Goal: Task Accomplishment & Management: Use online tool/utility

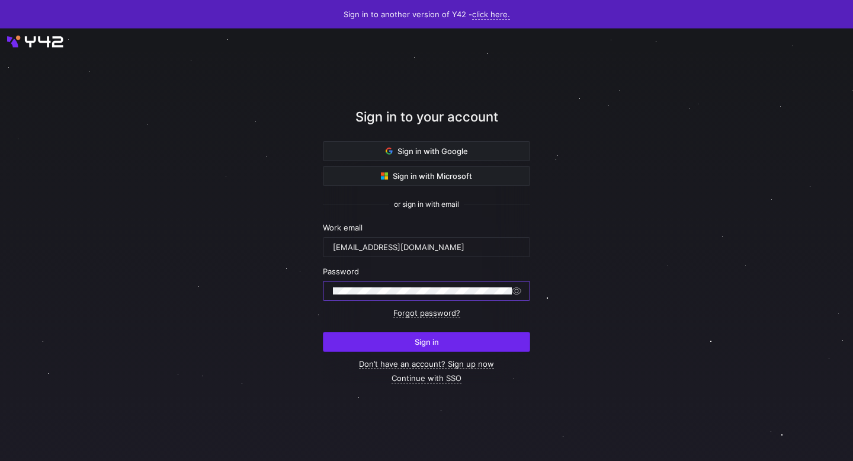
click at [442, 332] on span "submit" at bounding box center [426, 341] width 206 height 19
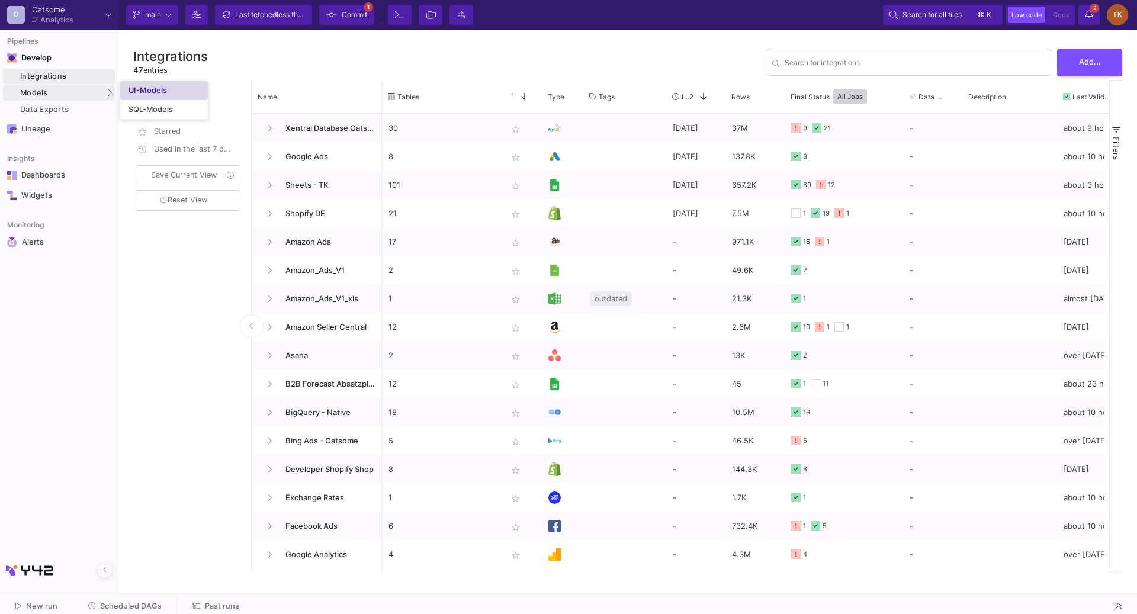
click at [142, 86] on div "UI-Models" at bounding box center [148, 90] width 38 height 9
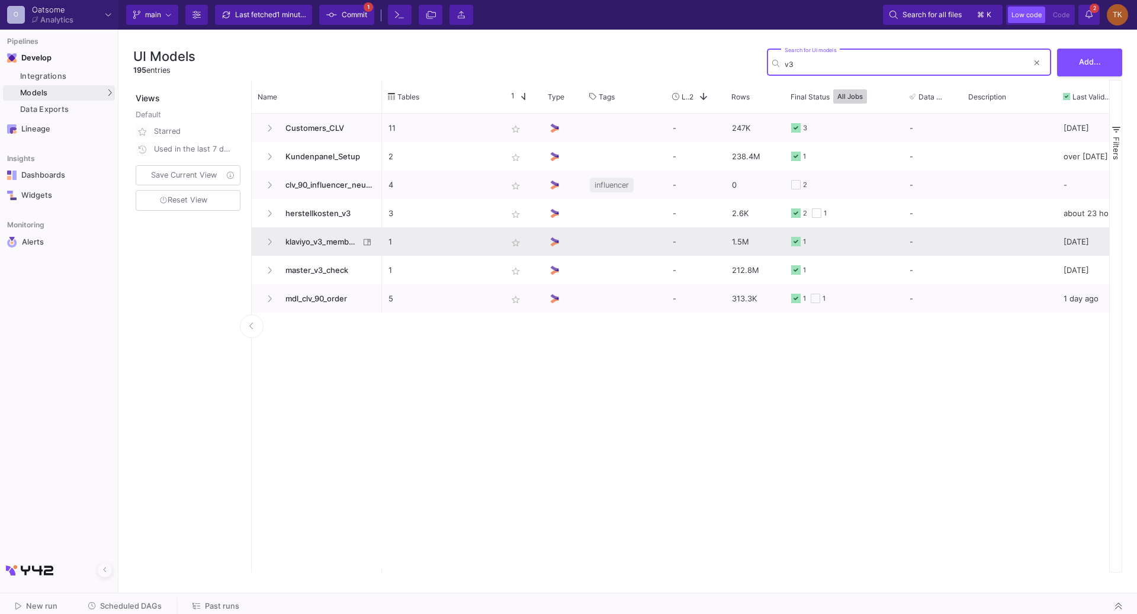
type input "v3"
click at [292, 242] on span "klaviyo_v3_member_import" at bounding box center [318, 242] width 81 height 28
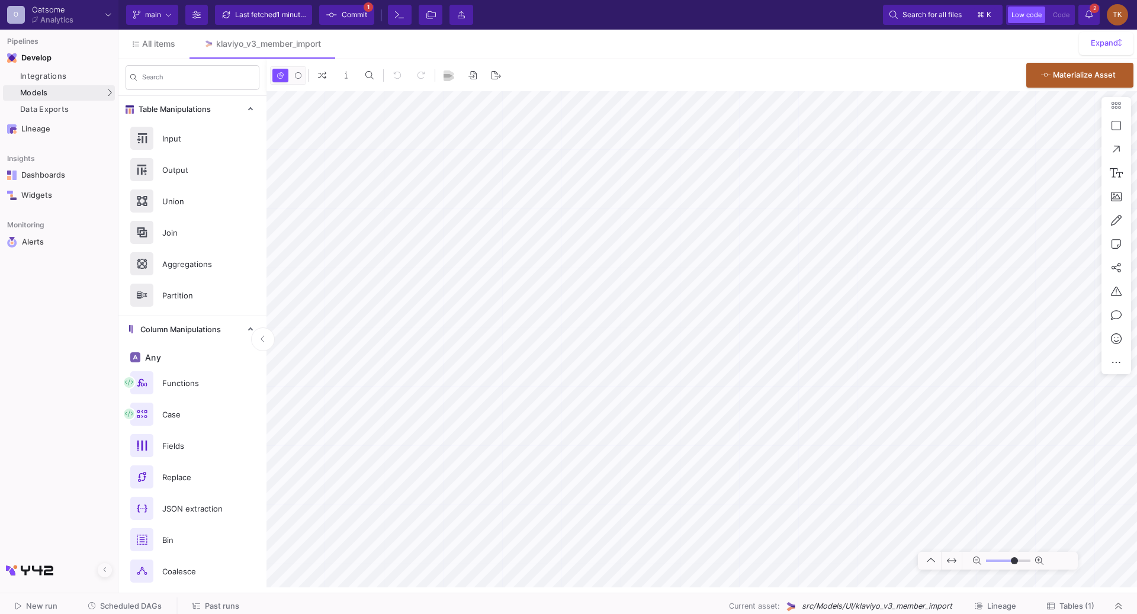
type input "0"
click at [1072, 75] on span "Materialize Asset" at bounding box center [1084, 73] width 63 height 9
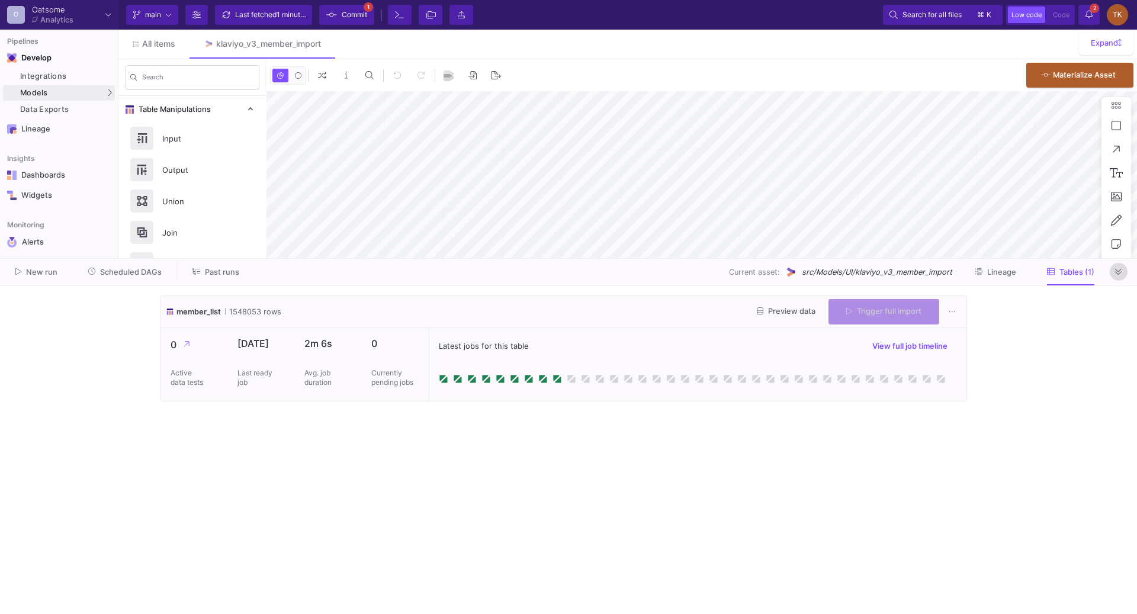
type input "0"
click at [1124, 272] on button at bounding box center [1119, 272] width 18 height 18
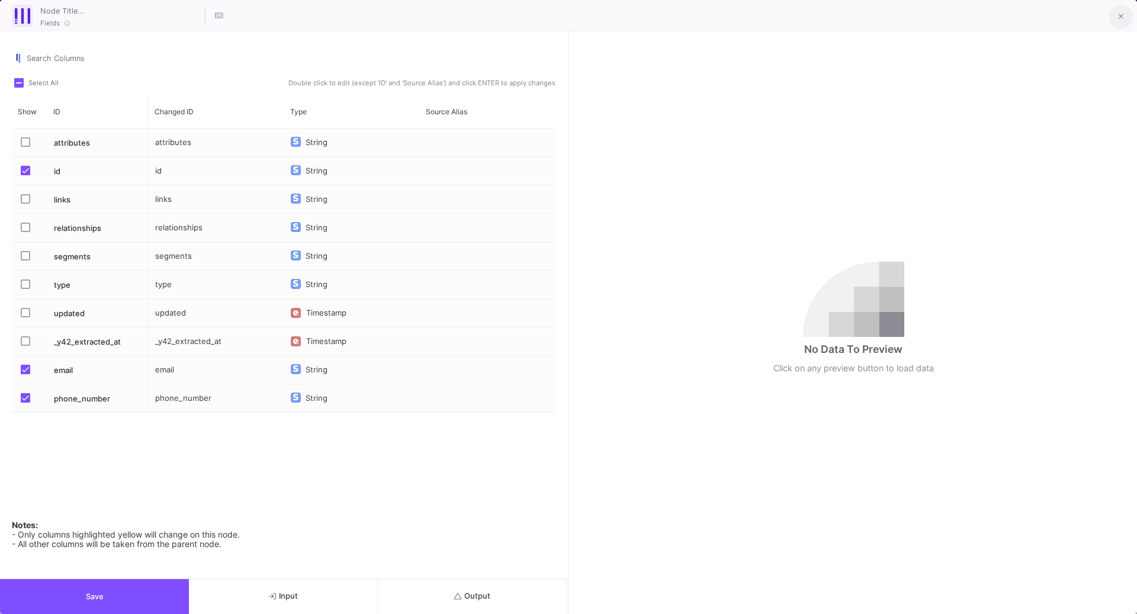
click at [1128, 15] on button at bounding box center [1121, 17] width 24 height 24
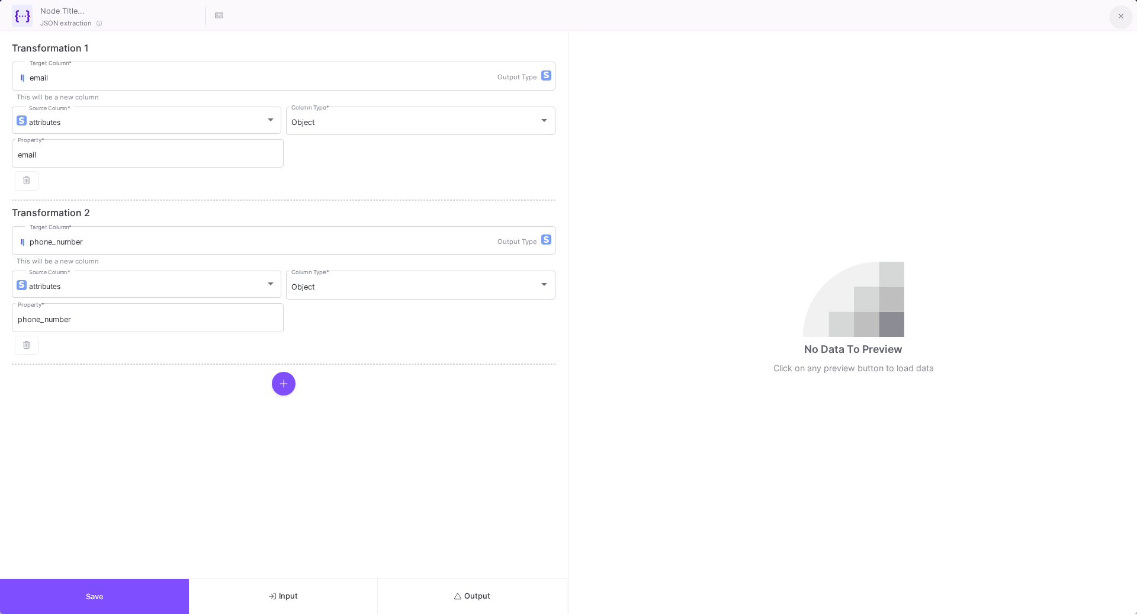
click at [1124, 18] on button at bounding box center [1121, 17] width 24 height 24
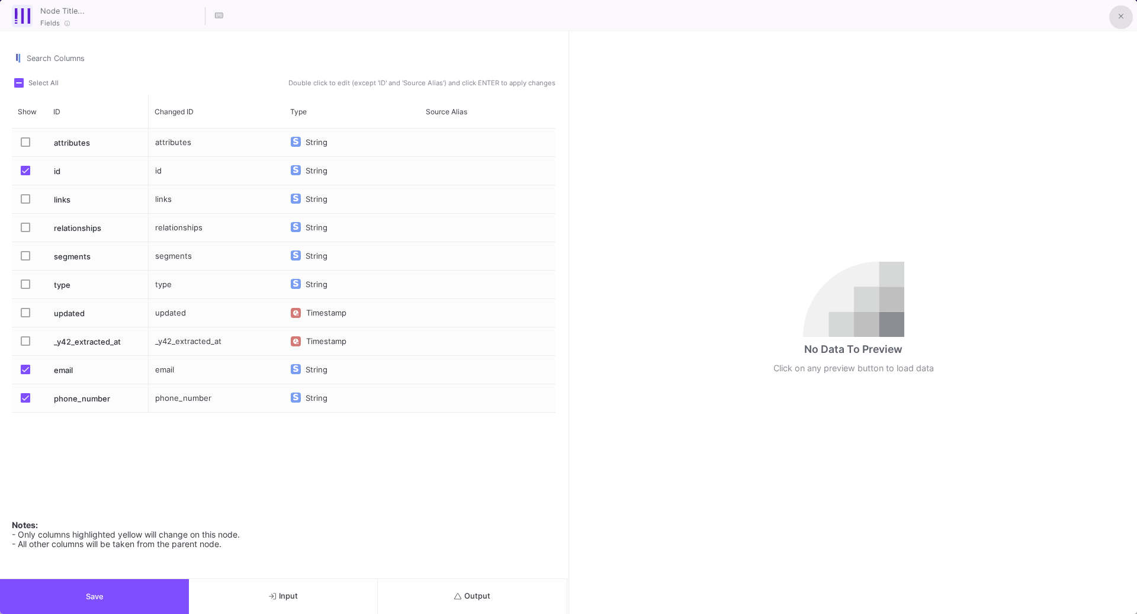
click at [1115, 11] on button at bounding box center [1121, 17] width 24 height 24
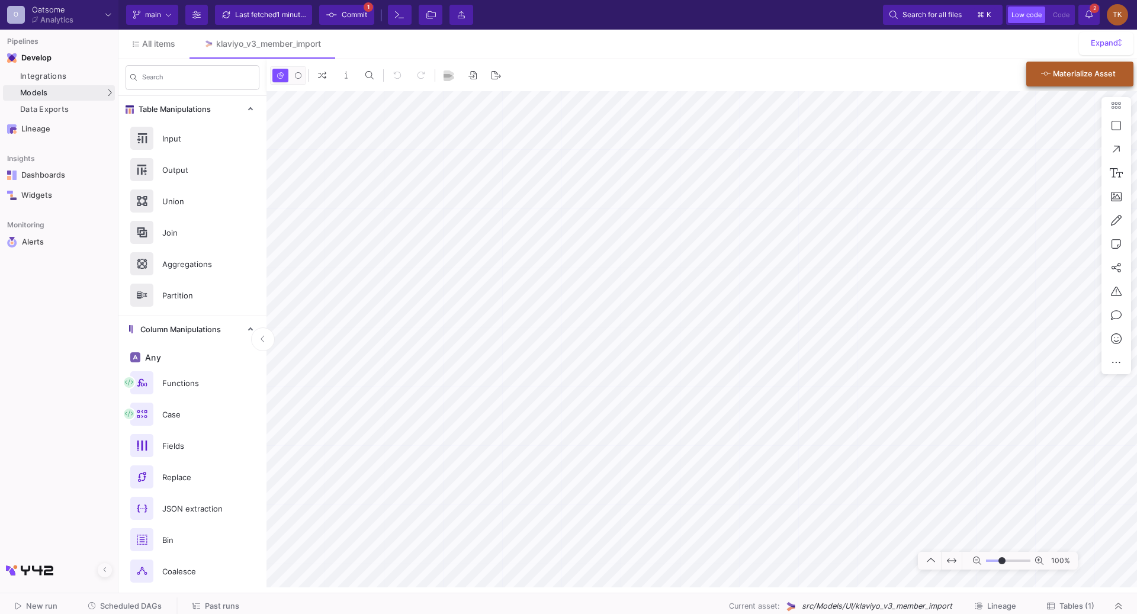
click at [1078, 73] on span "Materialize Asset" at bounding box center [1084, 73] width 63 height 9
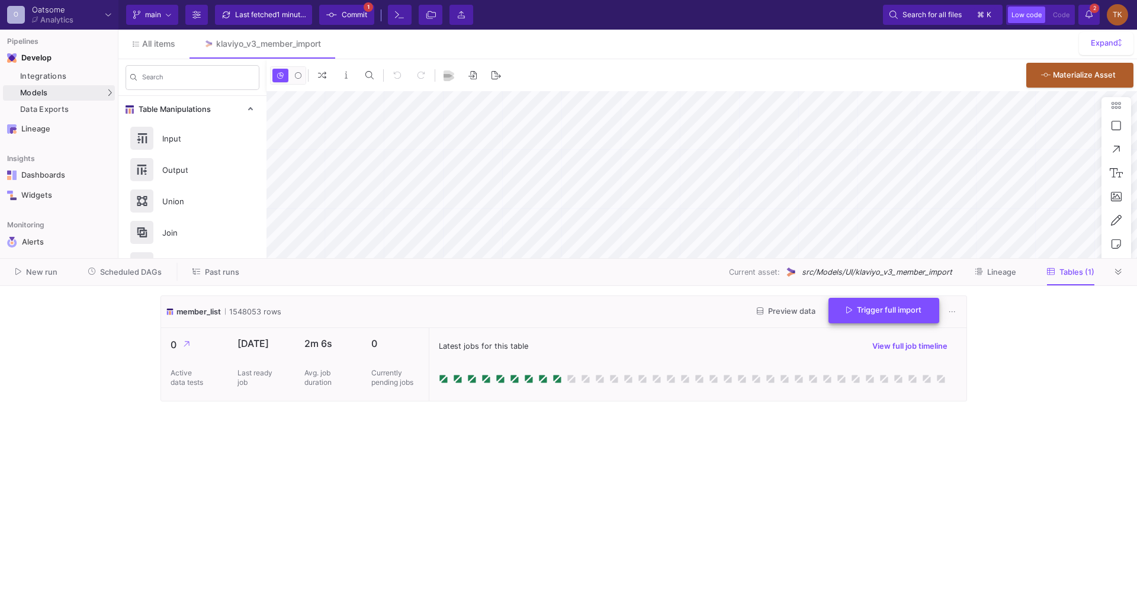
click at [872, 316] on button "Trigger full import" at bounding box center [884, 310] width 111 height 25
click at [1119, 272] on icon at bounding box center [1118, 272] width 7 height 6
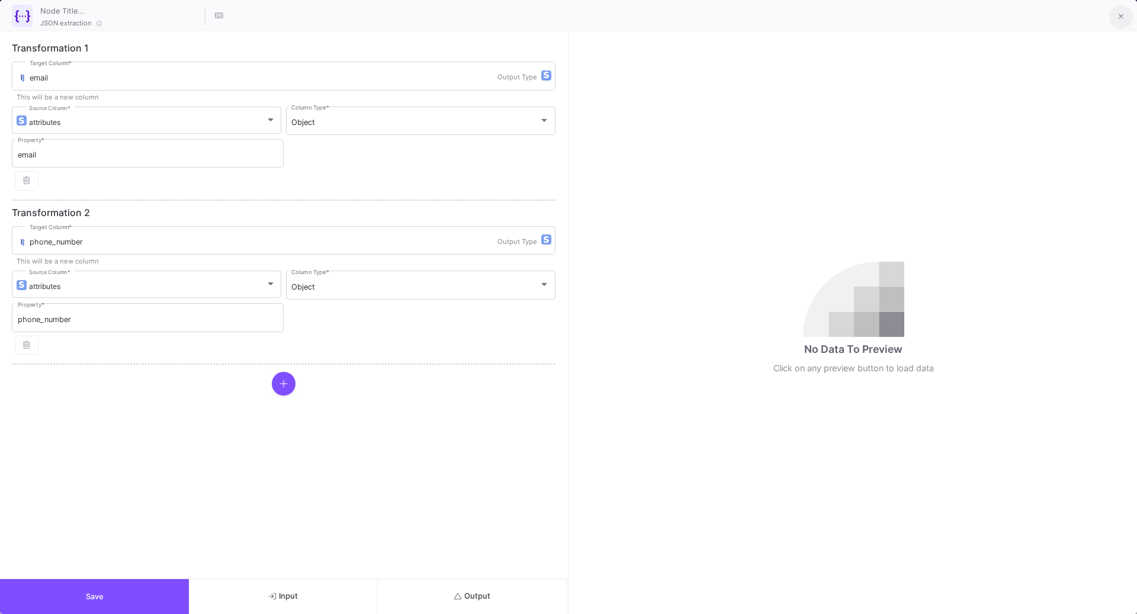
click at [1121, 16] on icon at bounding box center [1120, 16] width 5 height 5
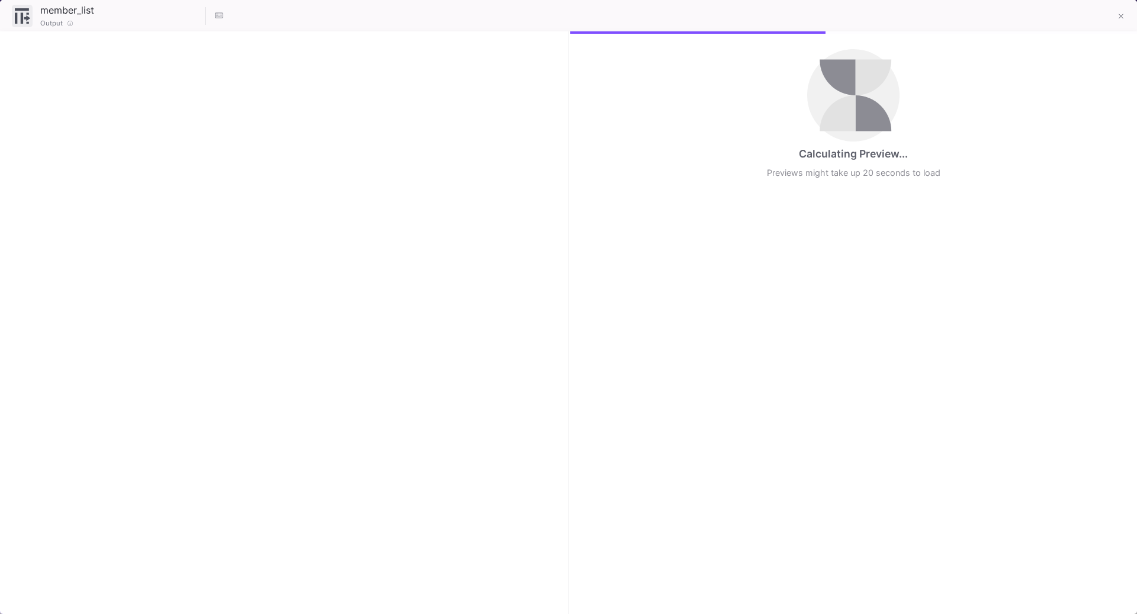
checkbox input "true"
